Goal: Find specific page/section: Find specific page/section

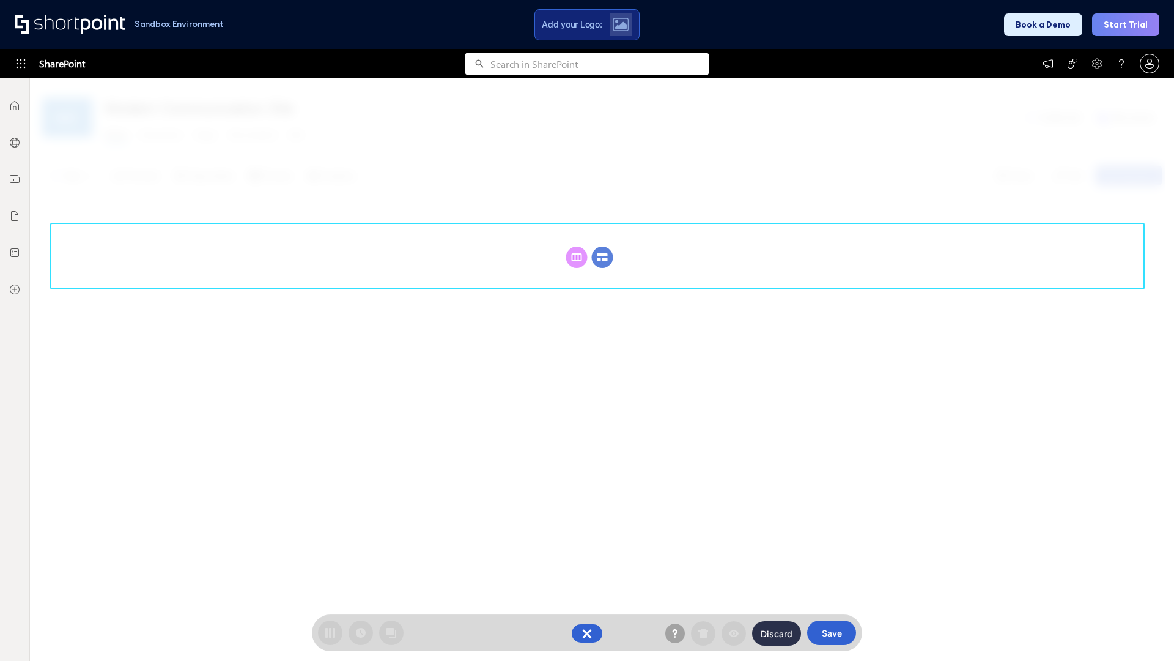
click at [602, 257] on circle at bounding box center [602, 256] width 21 height 21
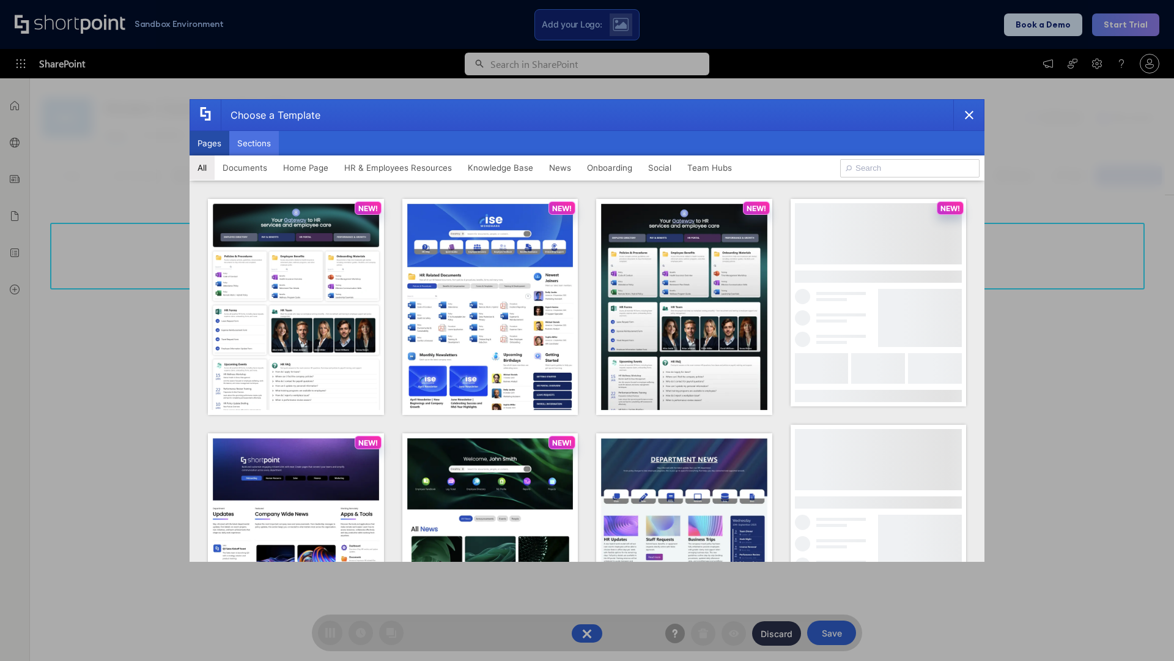
click at [254, 143] on button "Sections" at bounding box center [254, 143] width 50 height 24
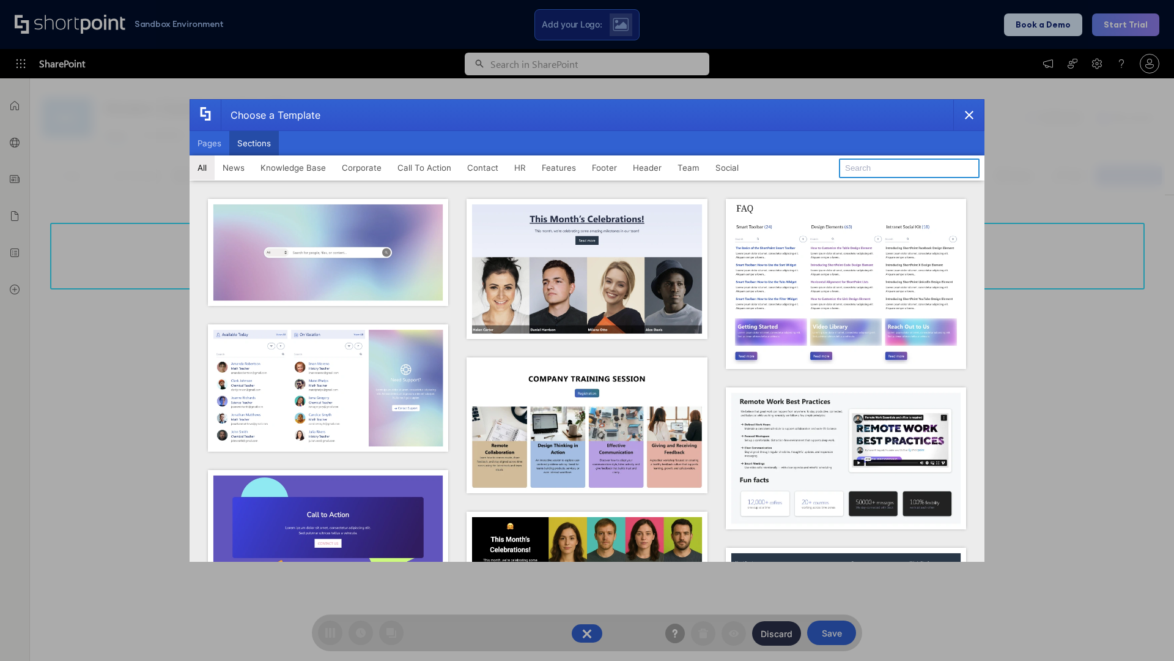
type input "Company News"
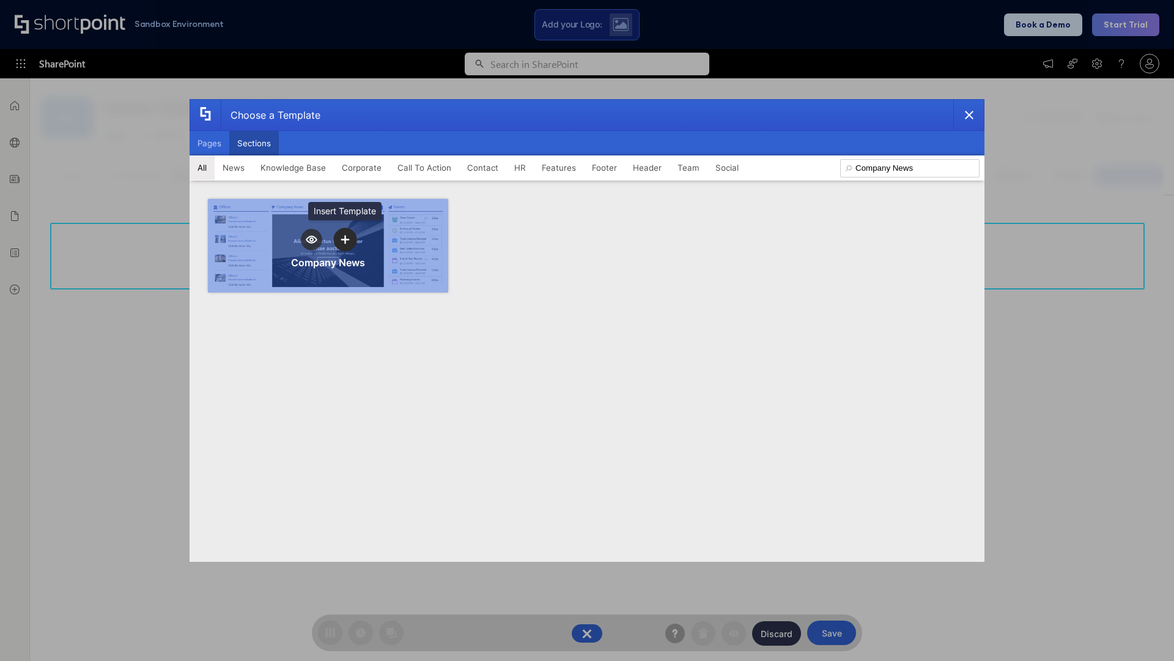
click at [345, 239] on icon "template selector" at bounding box center [345, 239] width 9 height 9
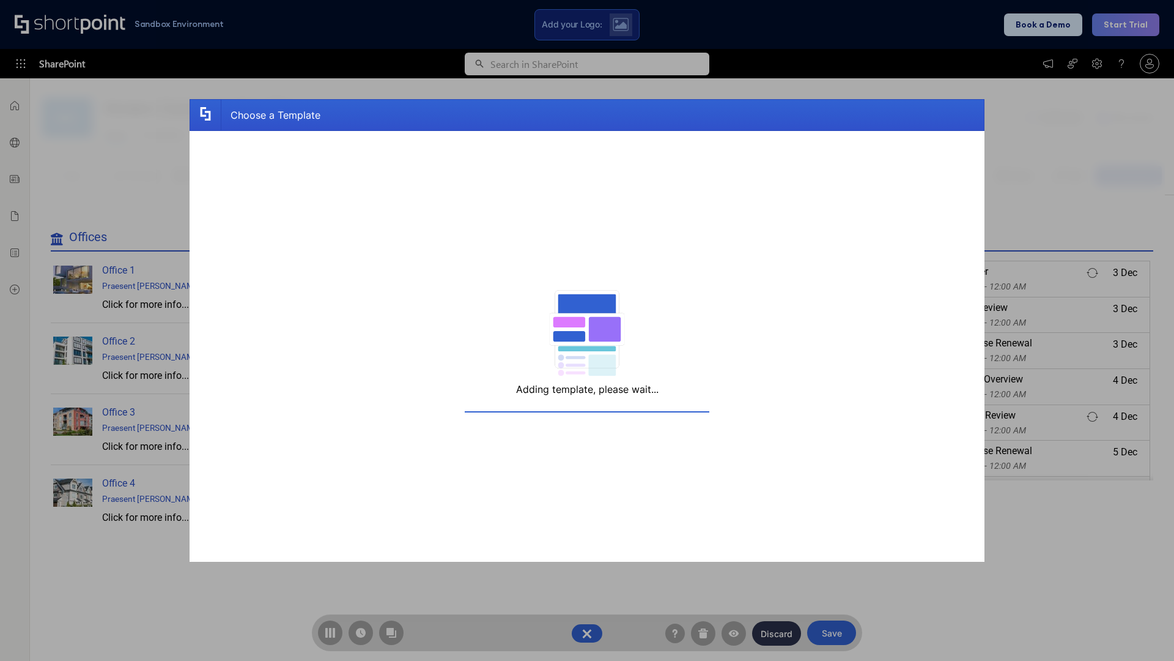
scroll to position [9, 9]
